Goal: Information Seeking & Learning: Learn about a topic

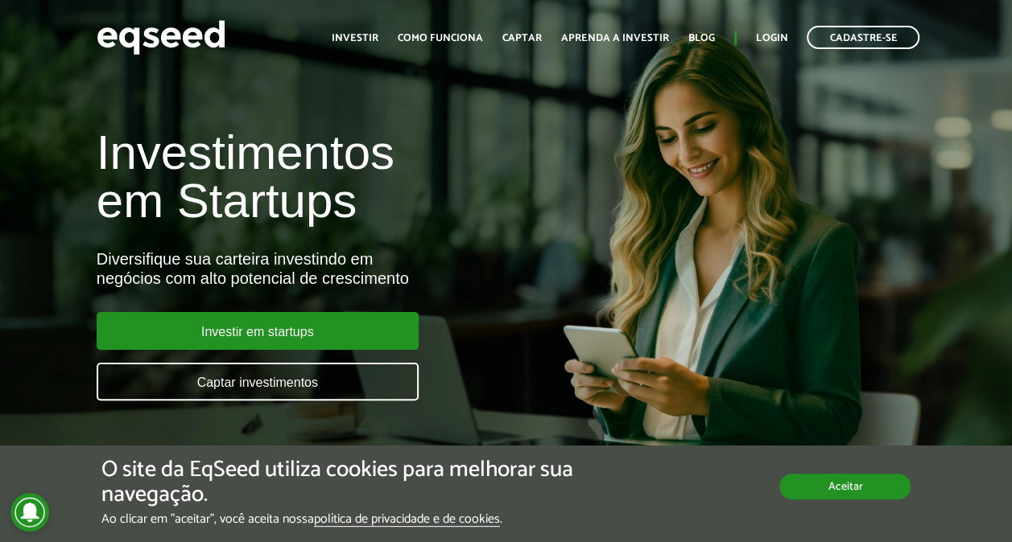
click at [832, 481] on button "Aceitar" at bounding box center [844, 487] width 131 height 26
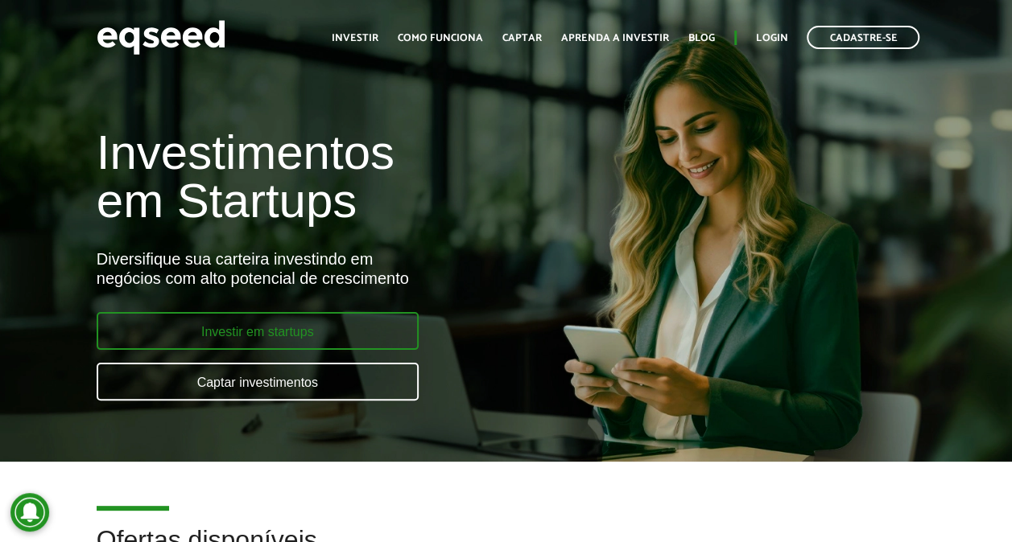
click at [333, 328] on link "Investir em startups" at bounding box center [258, 331] width 322 height 38
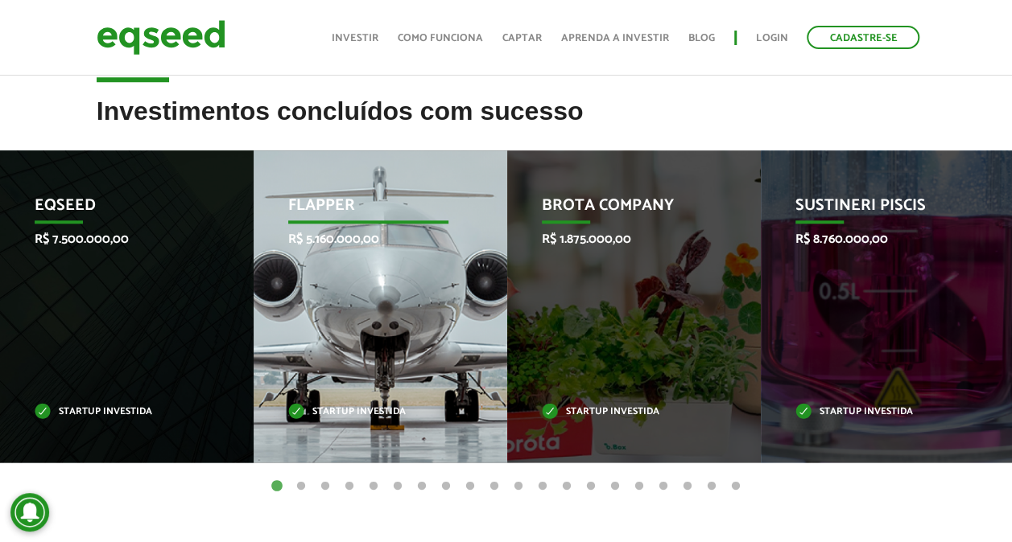
scroll to position [724, 0]
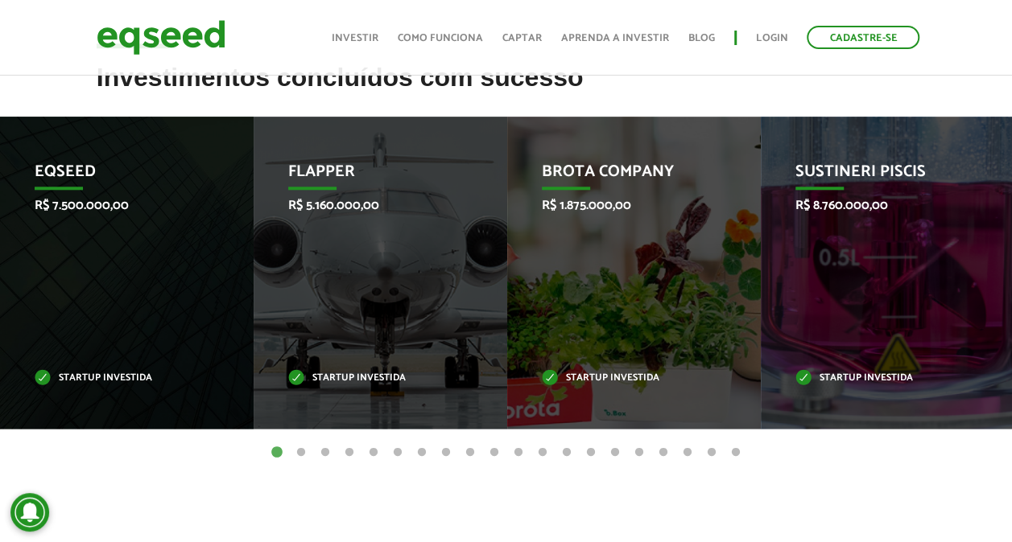
click at [302, 453] on button "2" at bounding box center [301, 453] width 16 height 16
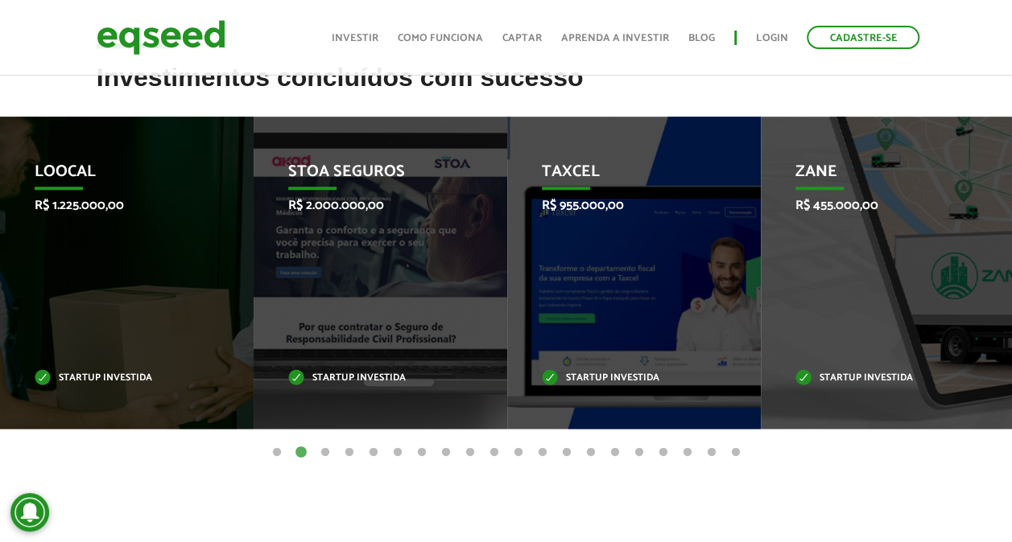
click at [325, 452] on button "3" at bounding box center [325, 453] width 16 height 16
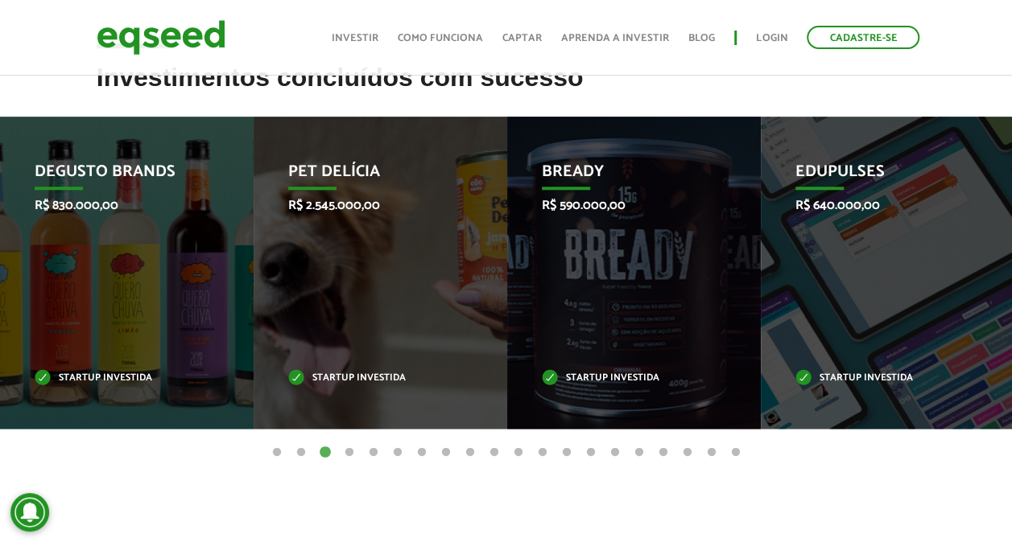
click at [349, 453] on button "4" at bounding box center [349, 453] width 16 height 16
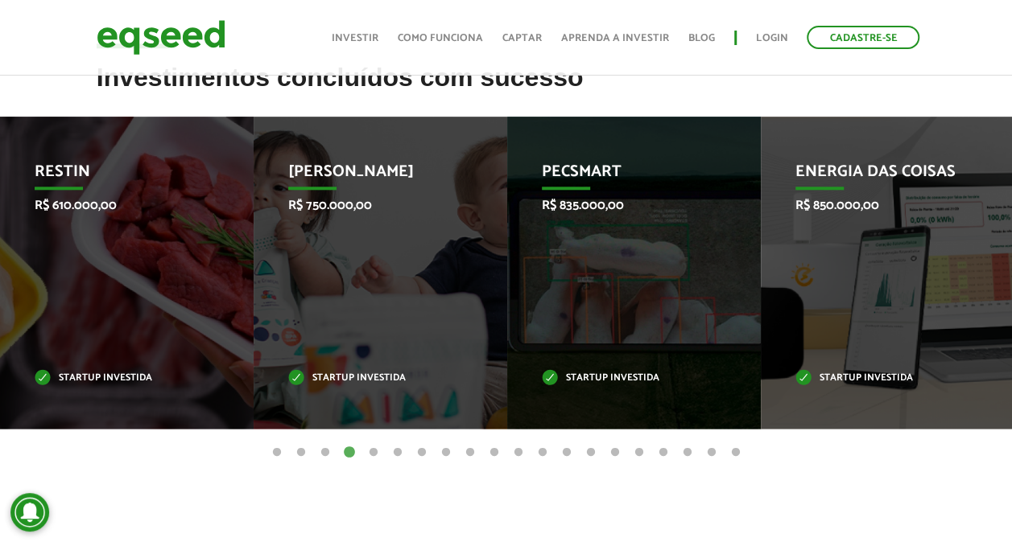
click at [369, 452] on button "5" at bounding box center [373, 453] width 16 height 16
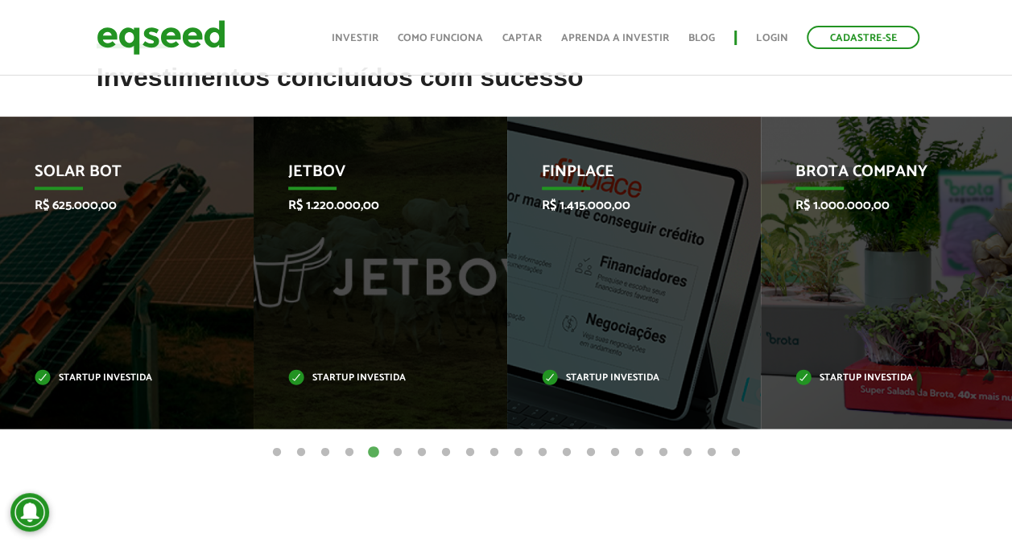
click at [400, 451] on button "6" at bounding box center [398, 453] width 16 height 16
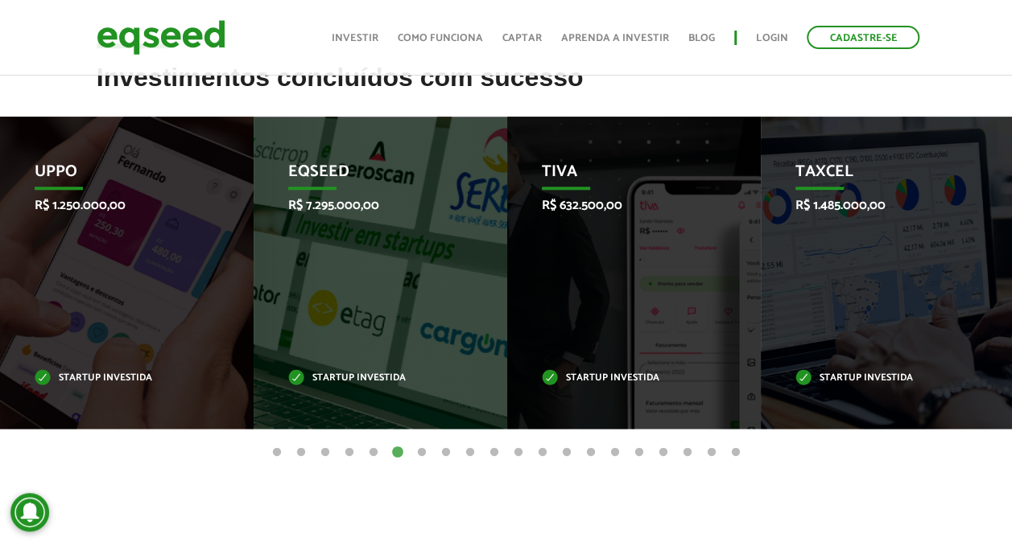
click at [400, 451] on button "6" at bounding box center [398, 453] width 16 height 16
click at [419, 449] on button "7" at bounding box center [422, 453] width 16 height 16
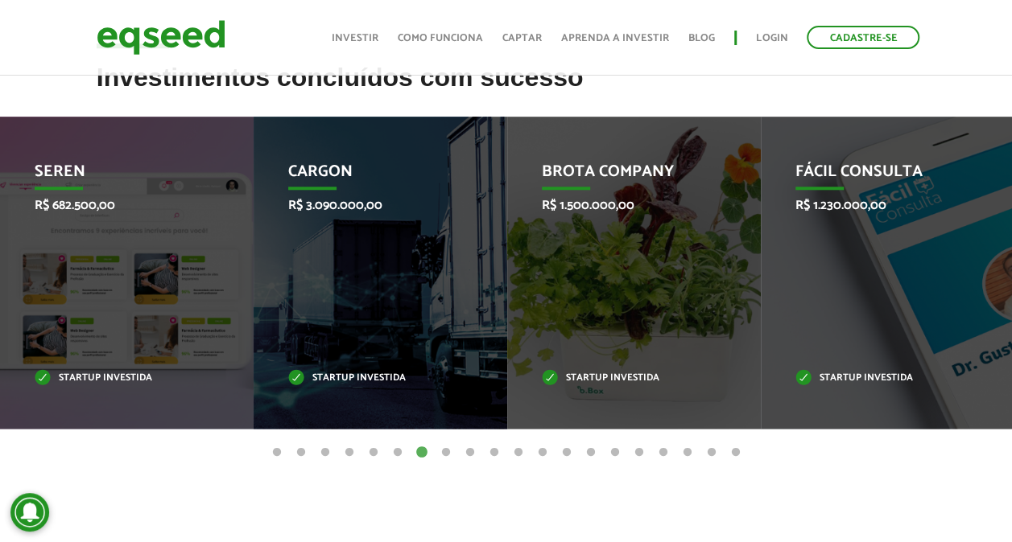
click at [419, 449] on button "7" at bounding box center [422, 453] width 16 height 16
click at [446, 454] on button "8" at bounding box center [446, 453] width 16 height 16
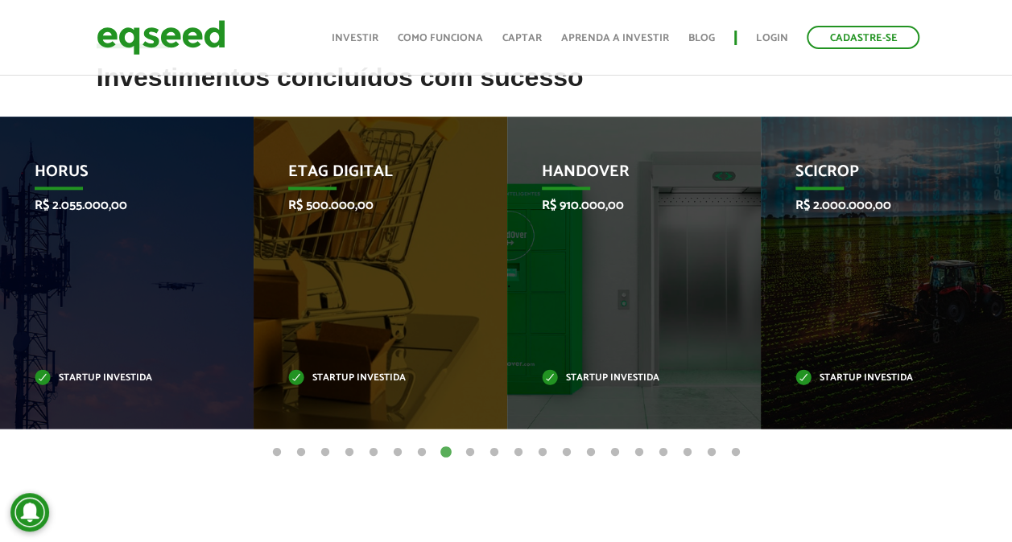
click at [468, 451] on button "9" at bounding box center [470, 453] width 16 height 16
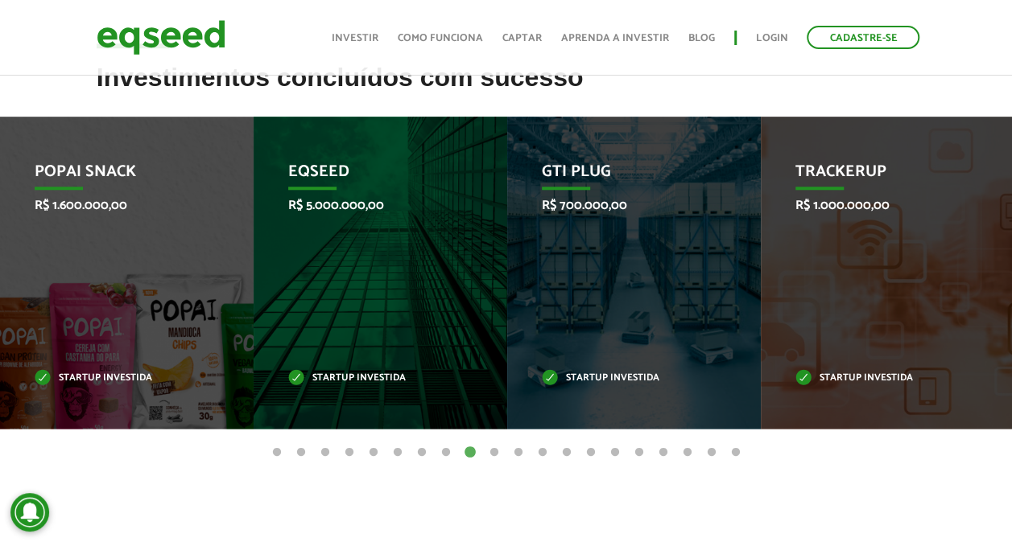
click at [493, 449] on button "10" at bounding box center [494, 453] width 16 height 16
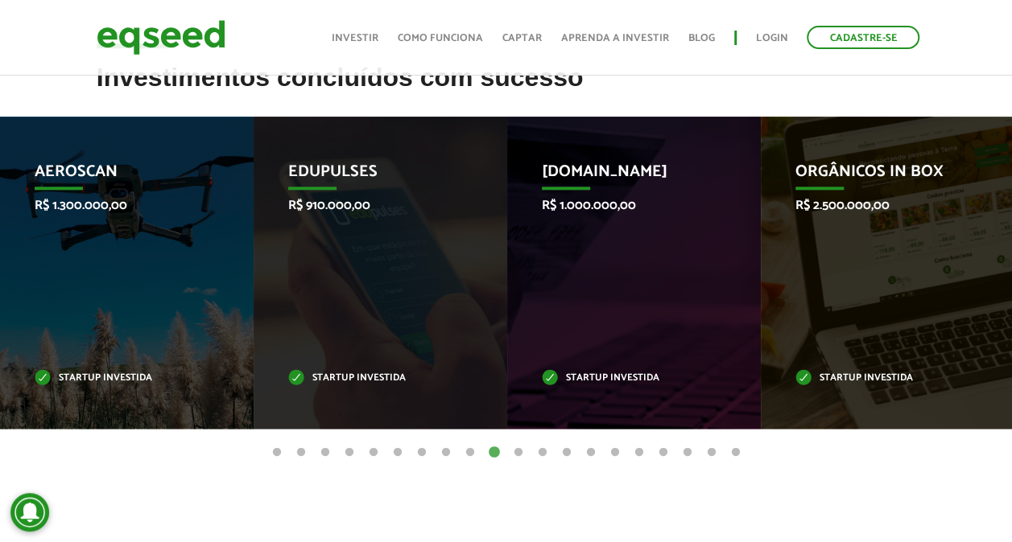
click at [520, 451] on button "11" at bounding box center [518, 453] width 16 height 16
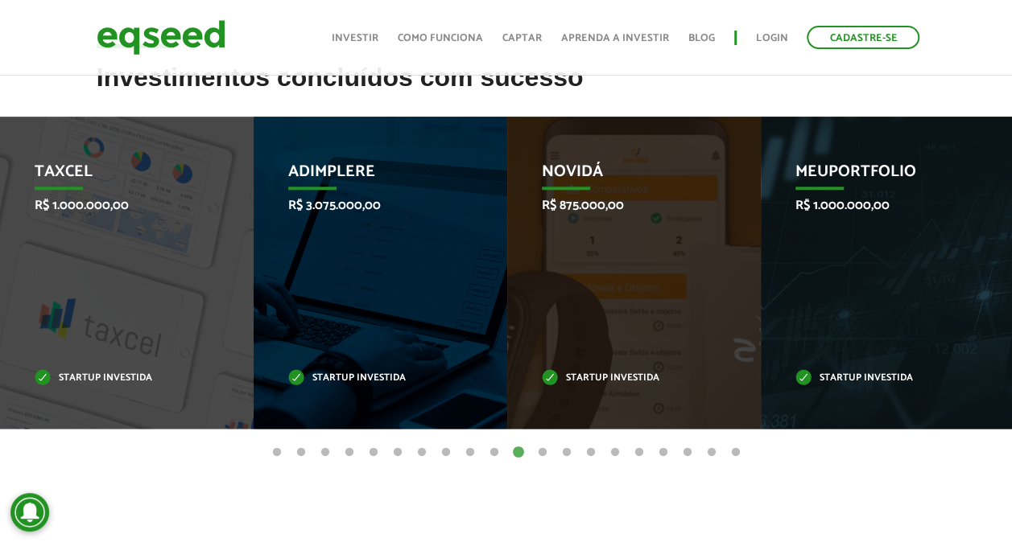
click at [547, 452] on button "12" at bounding box center [542, 453] width 16 height 16
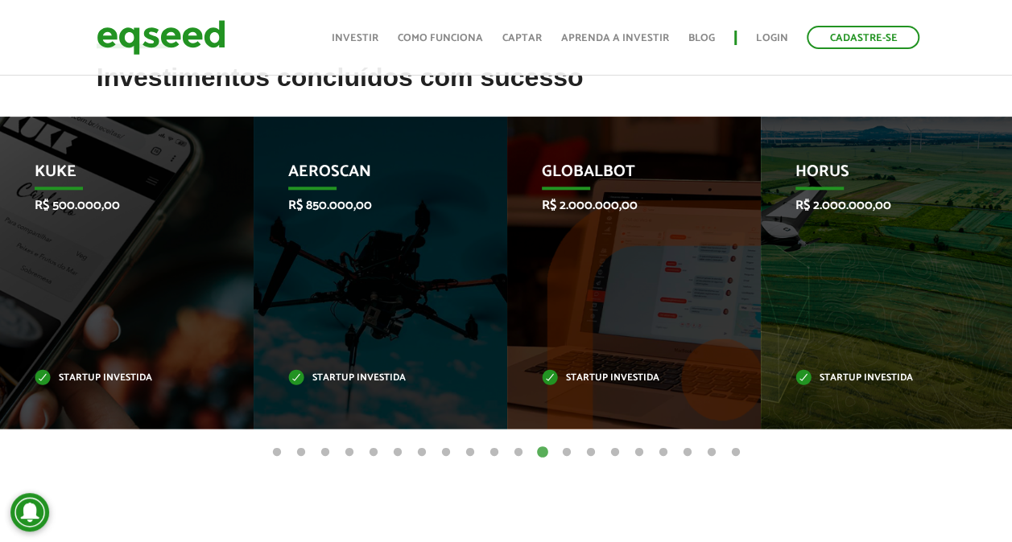
click at [569, 448] on button "13" at bounding box center [567, 453] width 16 height 16
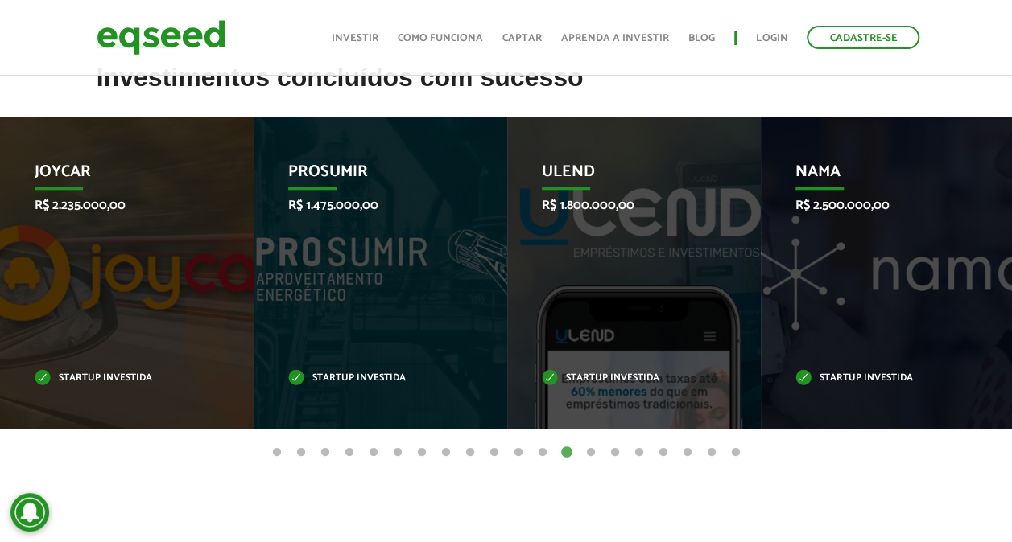
click at [586, 449] on button "14" at bounding box center [591, 453] width 16 height 16
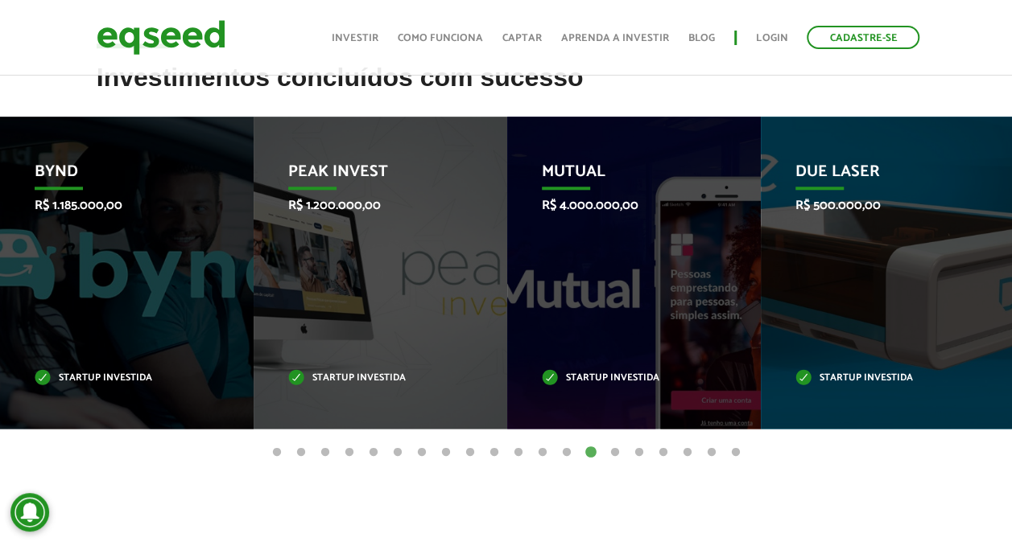
click at [612, 454] on button "15" at bounding box center [615, 453] width 16 height 16
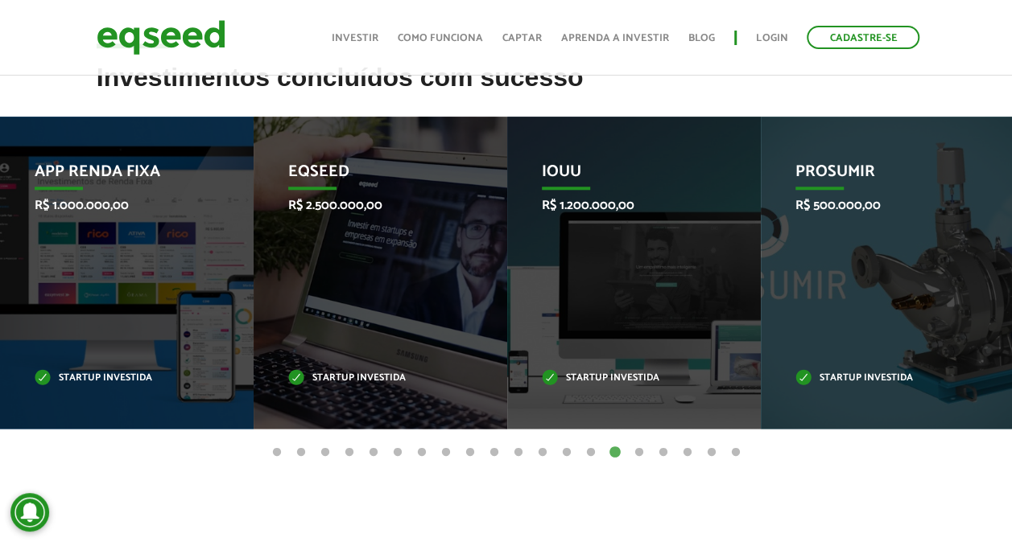
click at [612, 454] on button "15" at bounding box center [615, 453] width 16 height 16
click at [641, 449] on button "16" at bounding box center [639, 453] width 16 height 16
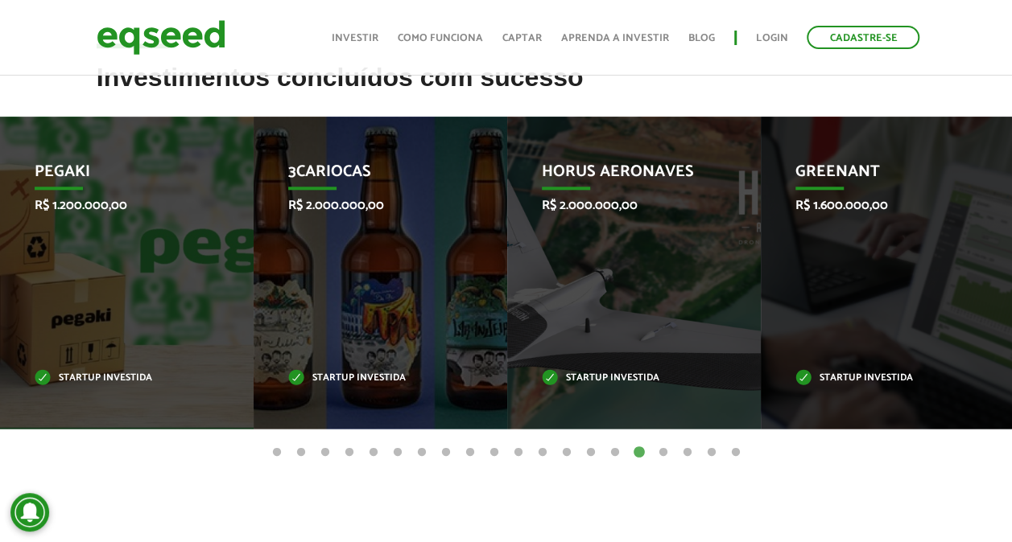
click at [666, 451] on button "17" at bounding box center [663, 453] width 16 height 16
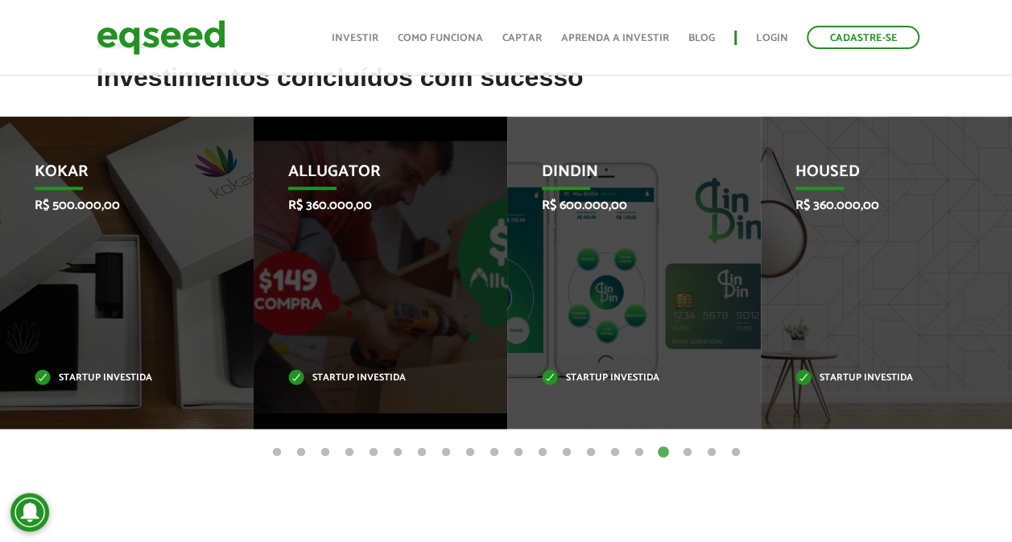
click at [685, 452] on button "18" at bounding box center [687, 453] width 16 height 16
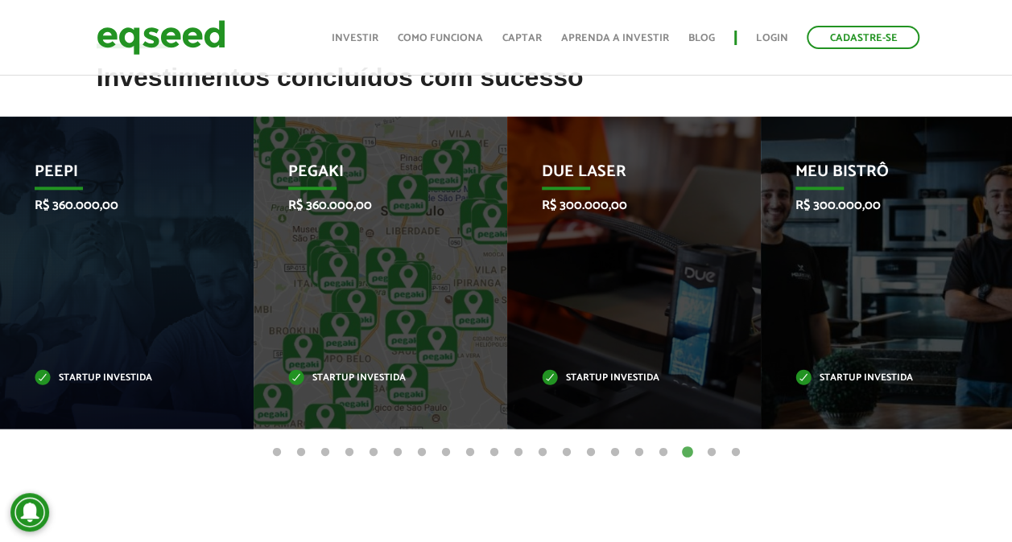
click at [709, 452] on button "19" at bounding box center [711, 453] width 16 height 16
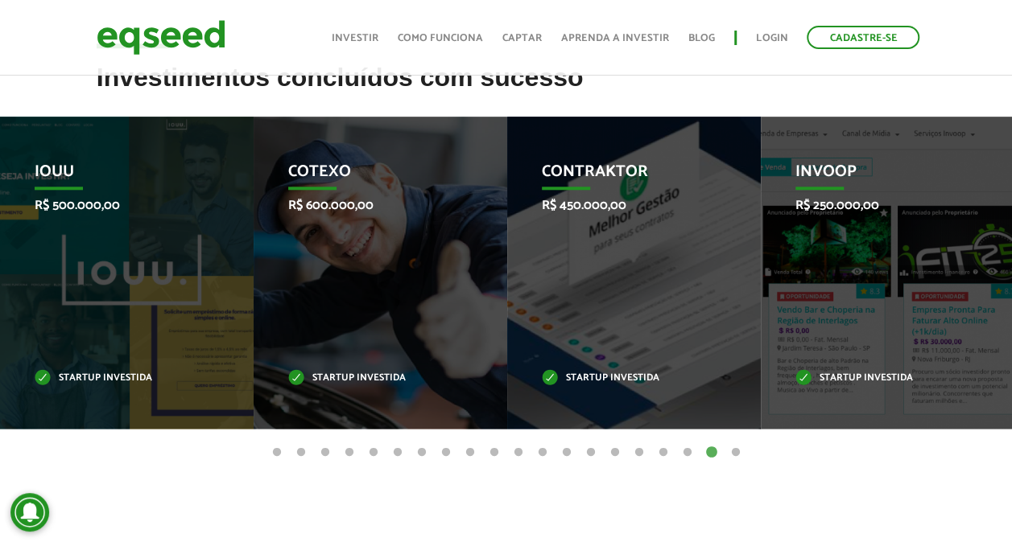
click at [734, 452] on button "20" at bounding box center [736, 453] width 16 height 16
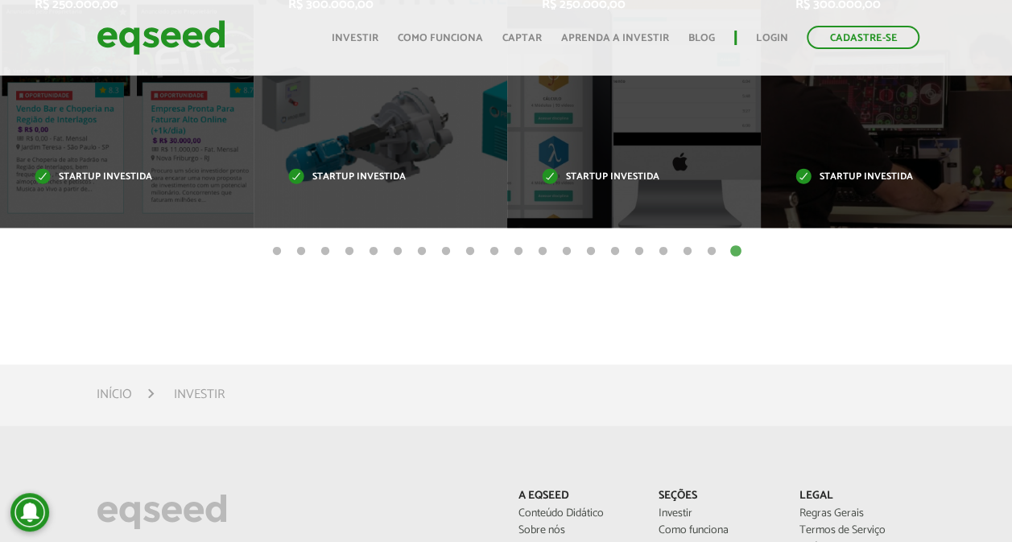
scroll to position [600, 0]
